Goal: Use online tool/utility: Utilize a website feature to perform a specific function

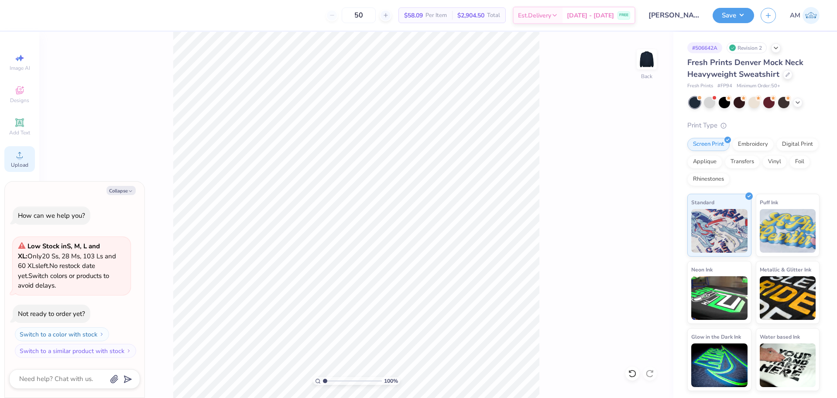
click at [17, 155] on icon at bounding box center [19, 155] width 10 height 10
type textarea "x"
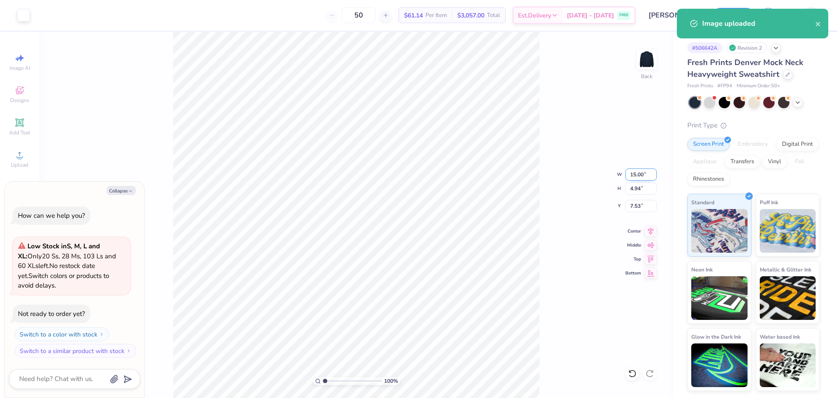
click at [638, 173] on input "15.00" at bounding box center [640, 174] width 31 height 12
type input "12"
type textarea "x"
type input "12.00"
type input "3.95"
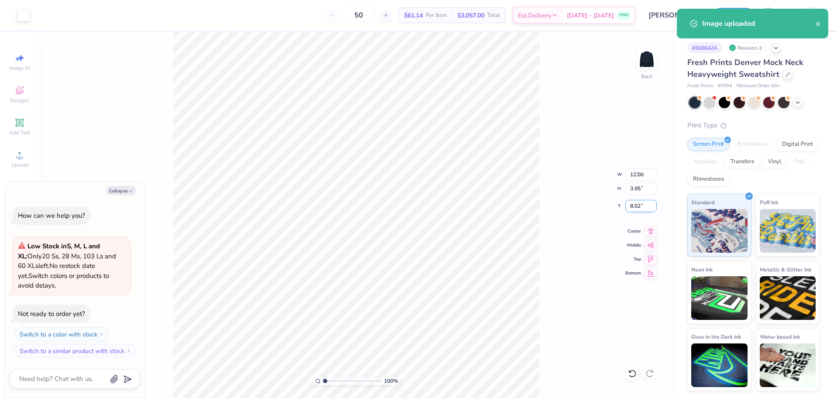
click at [633, 203] on input "8.02" at bounding box center [640, 206] width 31 height 12
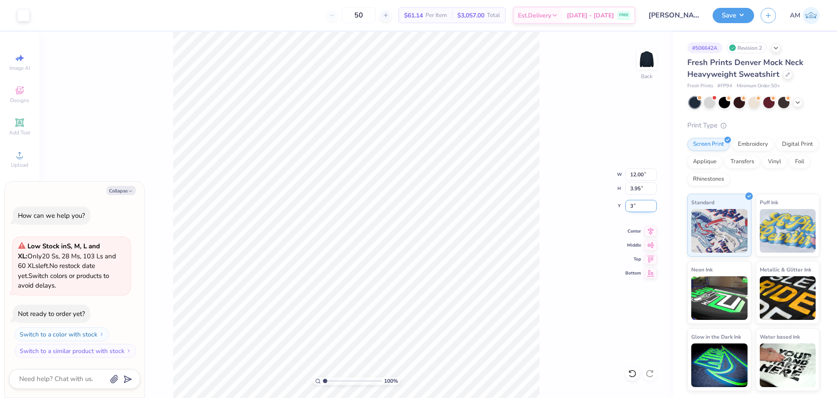
type input "3"
type textarea "x"
type input "3.00"
click at [647, 67] on img at bounding box center [646, 59] width 35 height 35
click at [14, 155] on div "Upload" at bounding box center [19, 159] width 31 height 26
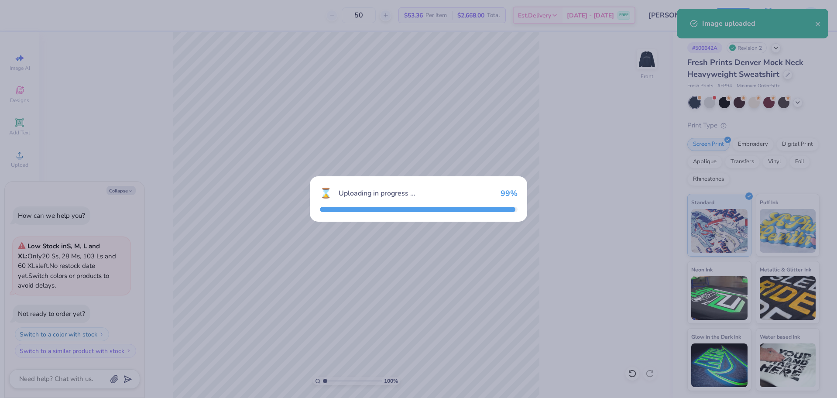
type textarea "x"
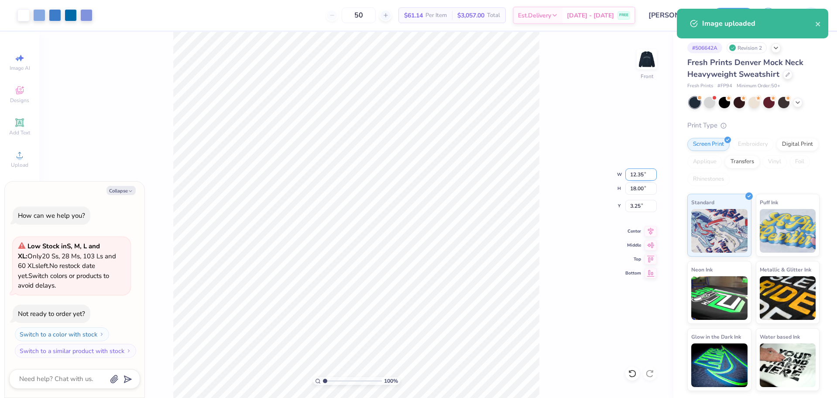
click at [636, 175] on input "12.35" at bounding box center [640, 174] width 31 height 12
type input "3"
type textarea "x"
type input "3.00"
type input "4.37"
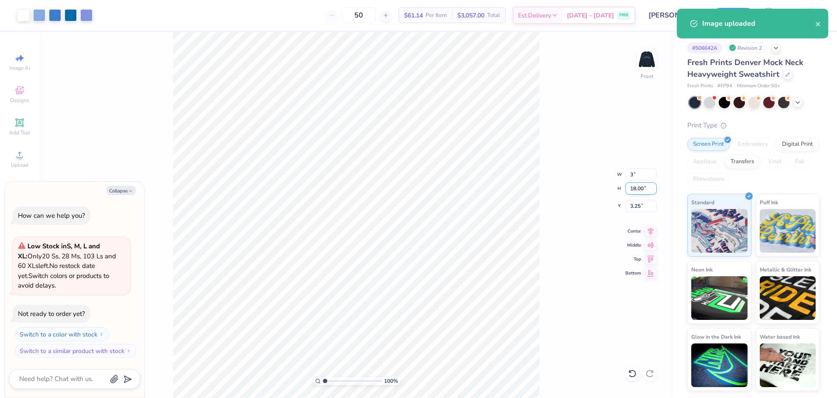
type input "10.06"
click at [633, 192] on input "4.37" at bounding box center [640, 188] width 31 height 12
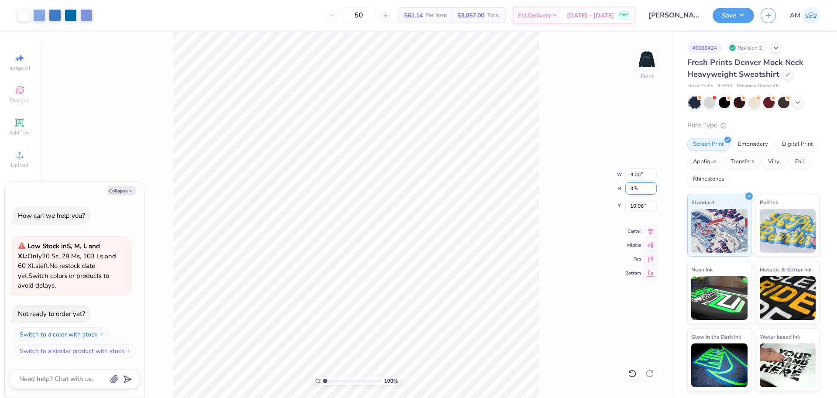
type input "3.5"
type textarea "x"
type input "2.40"
type input "3.50"
click at [633, 207] on input "10.50" at bounding box center [640, 206] width 31 height 12
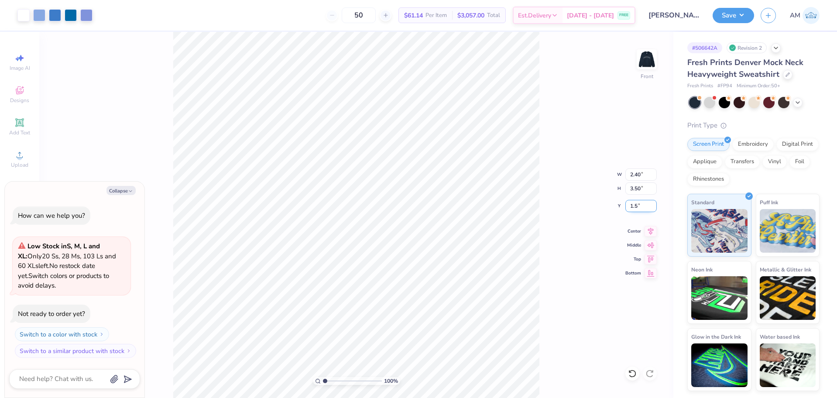
type input "1.5"
type textarea "x"
type input "1.50"
click at [650, 231] on icon at bounding box center [650, 230] width 12 height 10
click at [731, 15] on button "Save" at bounding box center [732, 14] width 41 height 15
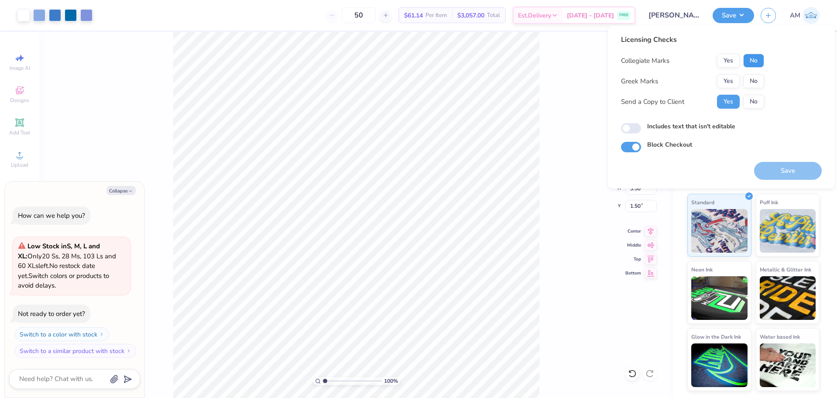
click at [760, 62] on button "No" at bounding box center [753, 61] width 21 height 14
click at [757, 78] on button "No" at bounding box center [753, 81] width 21 height 14
type textarea "x"
click at [631, 129] on input "Includes text that isn't editable" at bounding box center [631, 128] width 20 height 10
checkbox input "true"
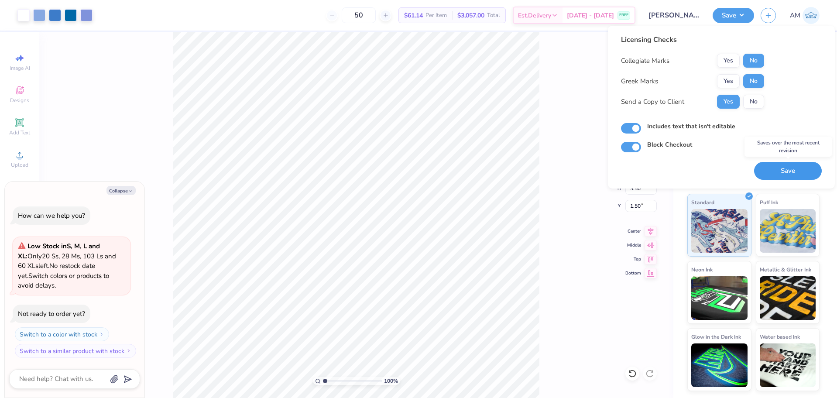
click at [788, 173] on button "Save" at bounding box center [788, 171] width 68 height 18
type textarea "x"
